Goal: Check status

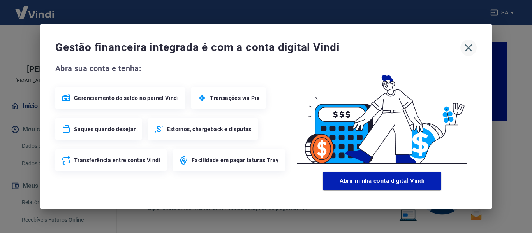
click at [464, 47] on icon "button" at bounding box center [468, 48] width 12 height 12
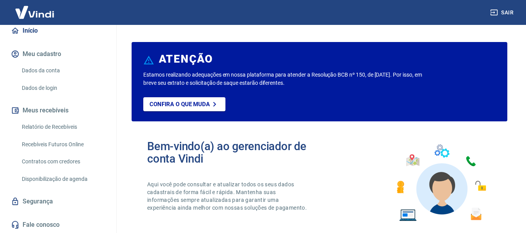
scroll to position [76, 0]
click at [54, 124] on link "Relatório de Recebíveis" at bounding box center [63, 127] width 88 height 16
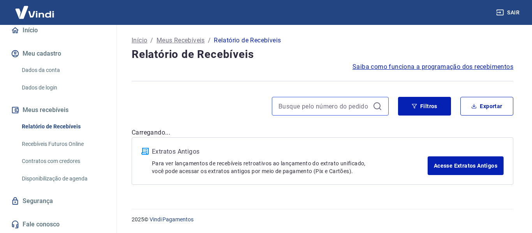
click at [314, 104] on input at bounding box center [323, 106] width 91 height 12
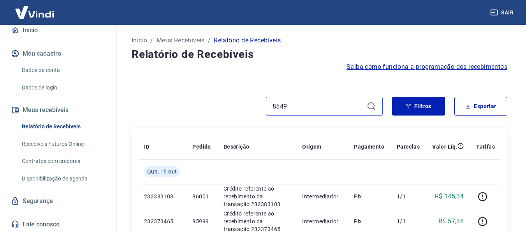
type input "85493"
